Goal: Task Accomplishment & Management: Use online tool/utility

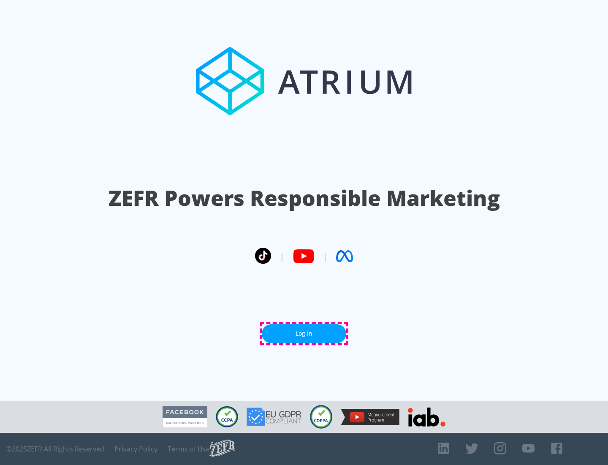
click at [304, 333] on link "Log In" at bounding box center [304, 333] width 85 height 19
